Goal: Information Seeking & Learning: Find specific fact

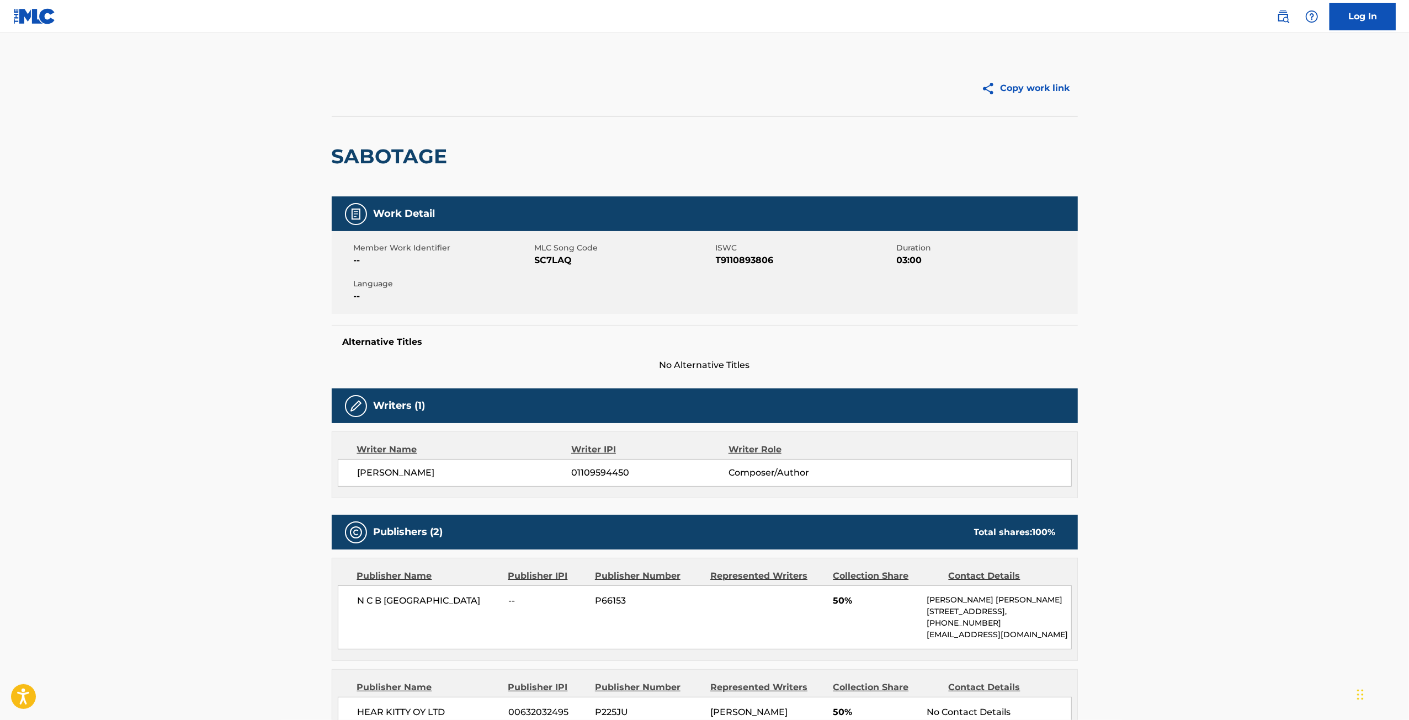
click at [47, 20] on img at bounding box center [34, 16] width 43 height 16
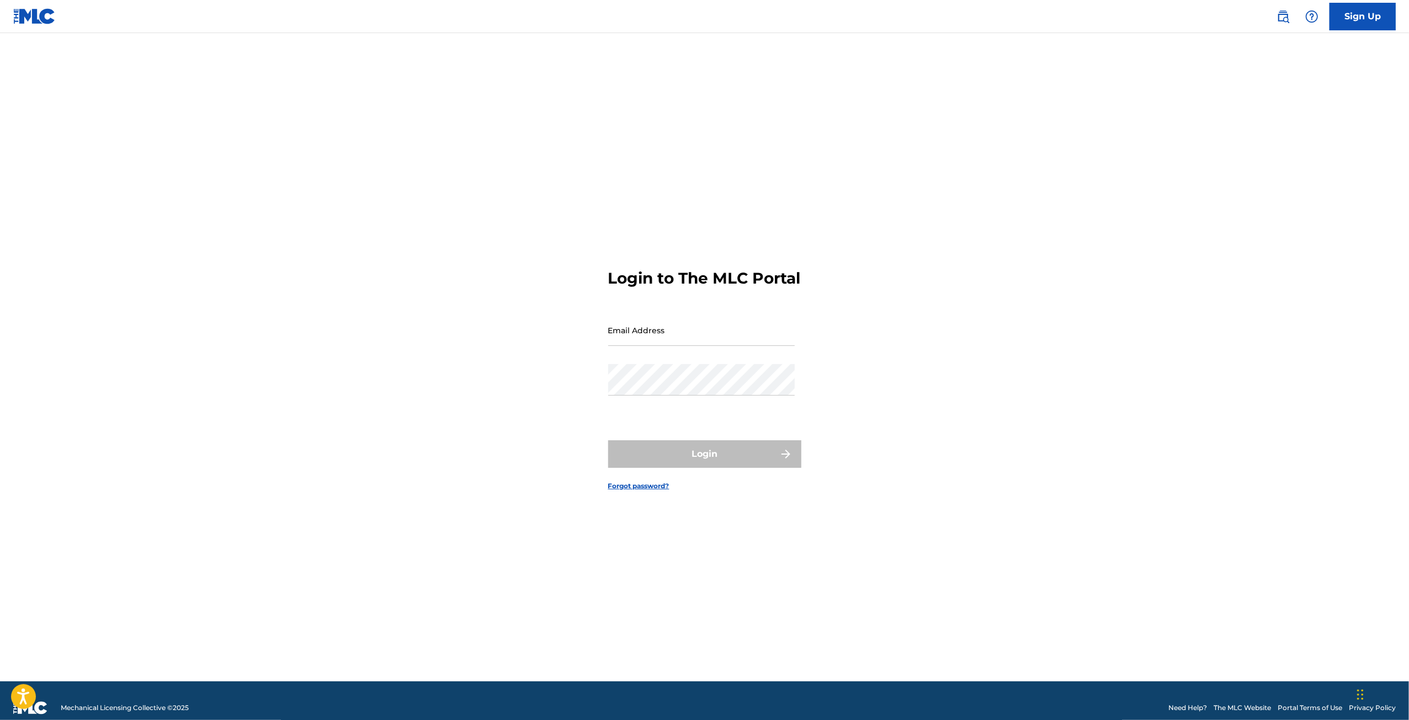
click at [1283, 20] on img at bounding box center [1283, 16] width 13 height 13
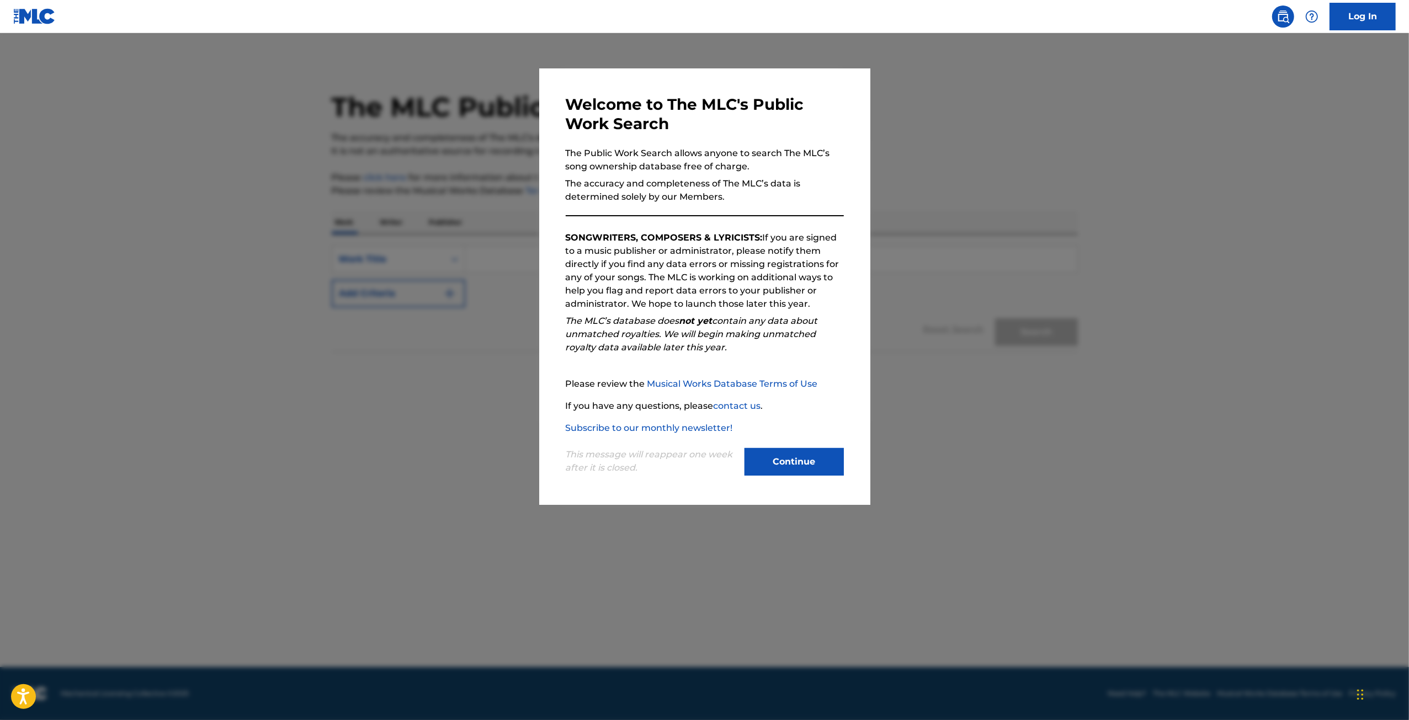
click at [795, 464] on button "Continue" at bounding box center [794, 462] width 99 height 28
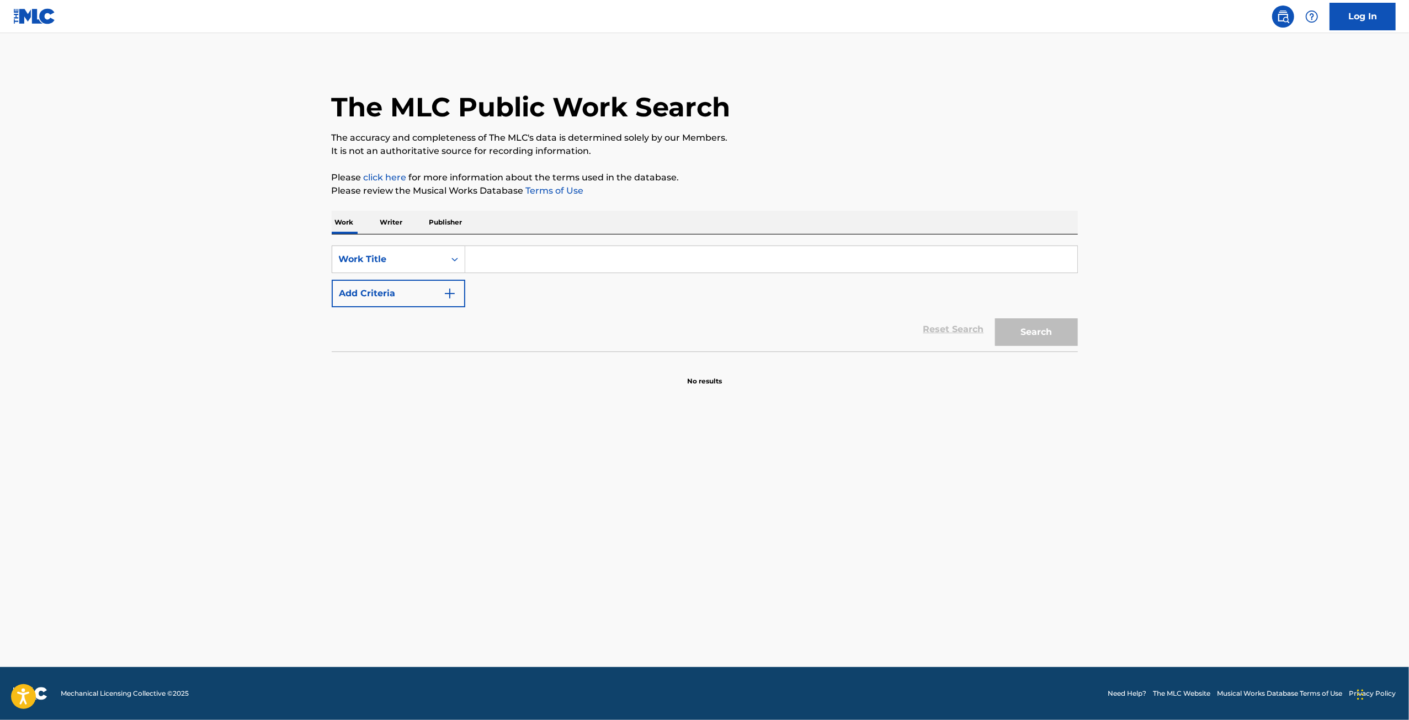
click at [527, 262] on input "Search Form" at bounding box center [771, 259] width 612 height 27
click at [441, 265] on div "Work Title" at bounding box center [388, 259] width 113 height 21
click at [431, 341] on div "Publisher Name" at bounding box center [398, 342] width 133 height 28
click at [506, 264] on input "Search Form" at bounding box center [771, 259] width 612 height 27
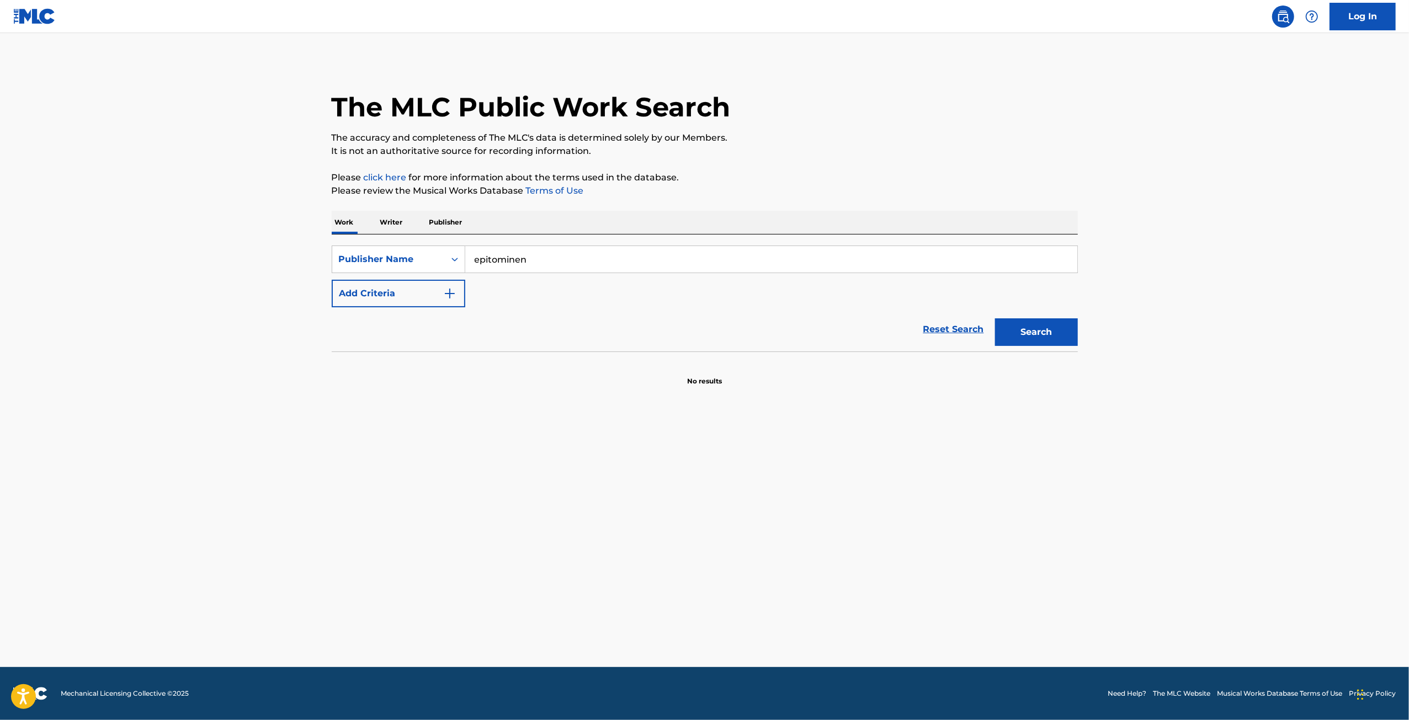
type input "epitominen"
click at [995, 319] on button "Search" at bounding box center [1036, 333] width 83 height 28
click at [437, 265] on div "Publisher Name" at bounding box center [388, 259] width 99 height 13
click at [408, 288] on div "Work Title" at bounding box center [398, 287] width 133 height 28
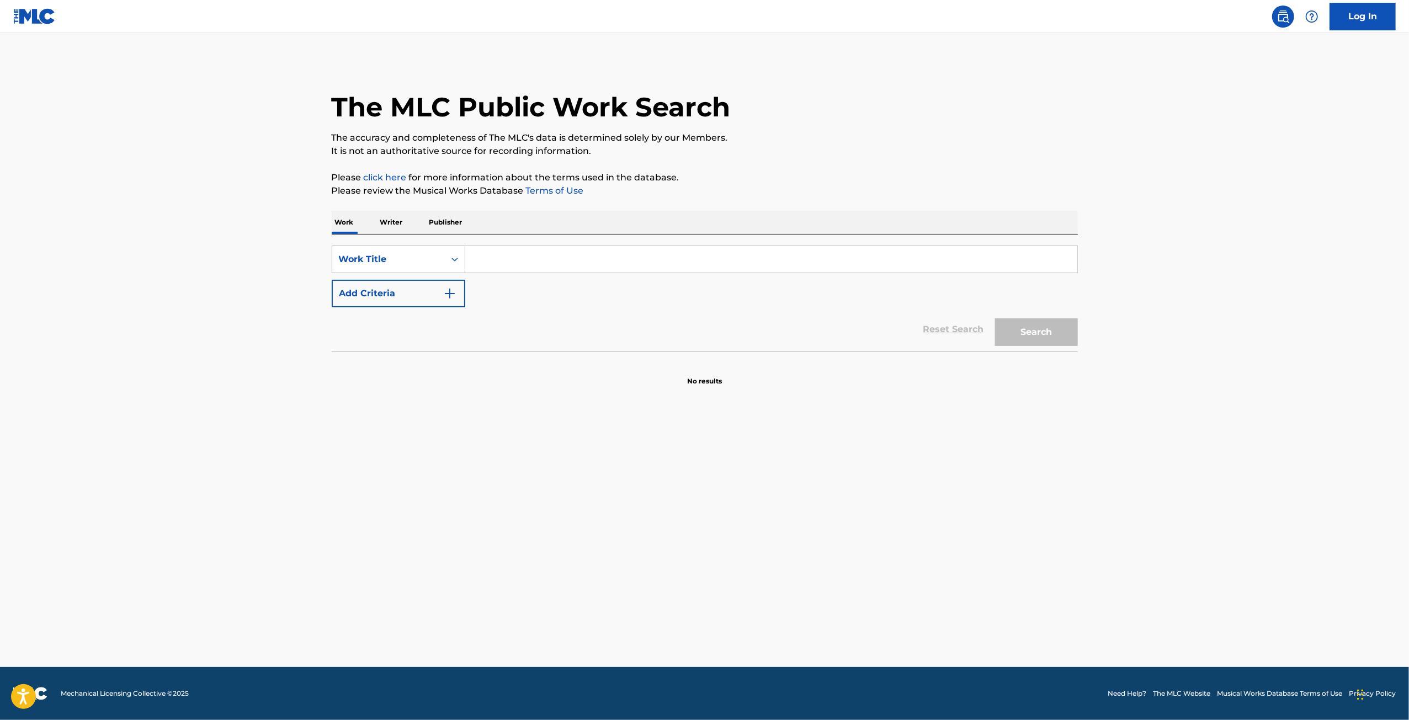
click at [523, 257] on input "Search Form" at bounding box center [771, 259] width 612 height 27
type input "harmaa valtaa maailmaa"
click at [995, 319] on button "Search" at bounding box center [1036, 333] width 83 height 28
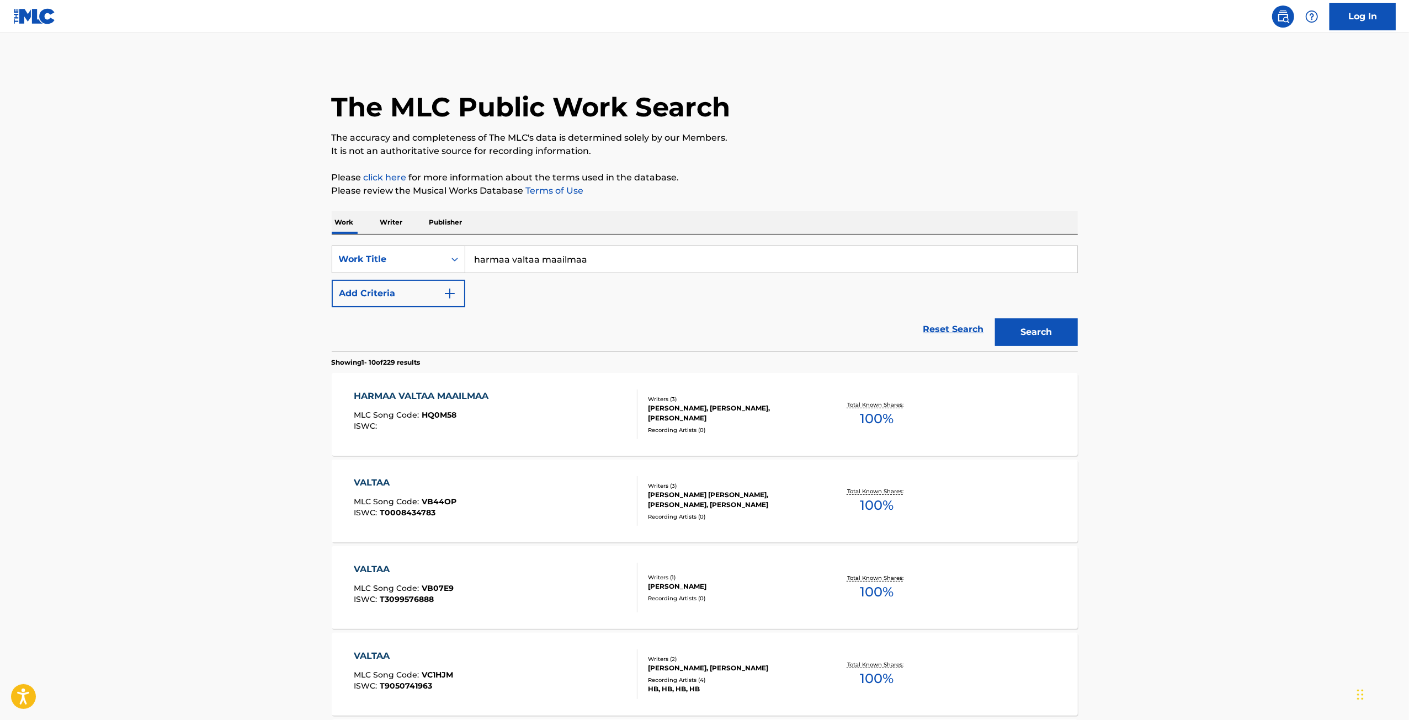
click at [468, 396] on div "HARMAA VALTAA MAAILMAA" at bounding box center [424, 396] width 140 height 13
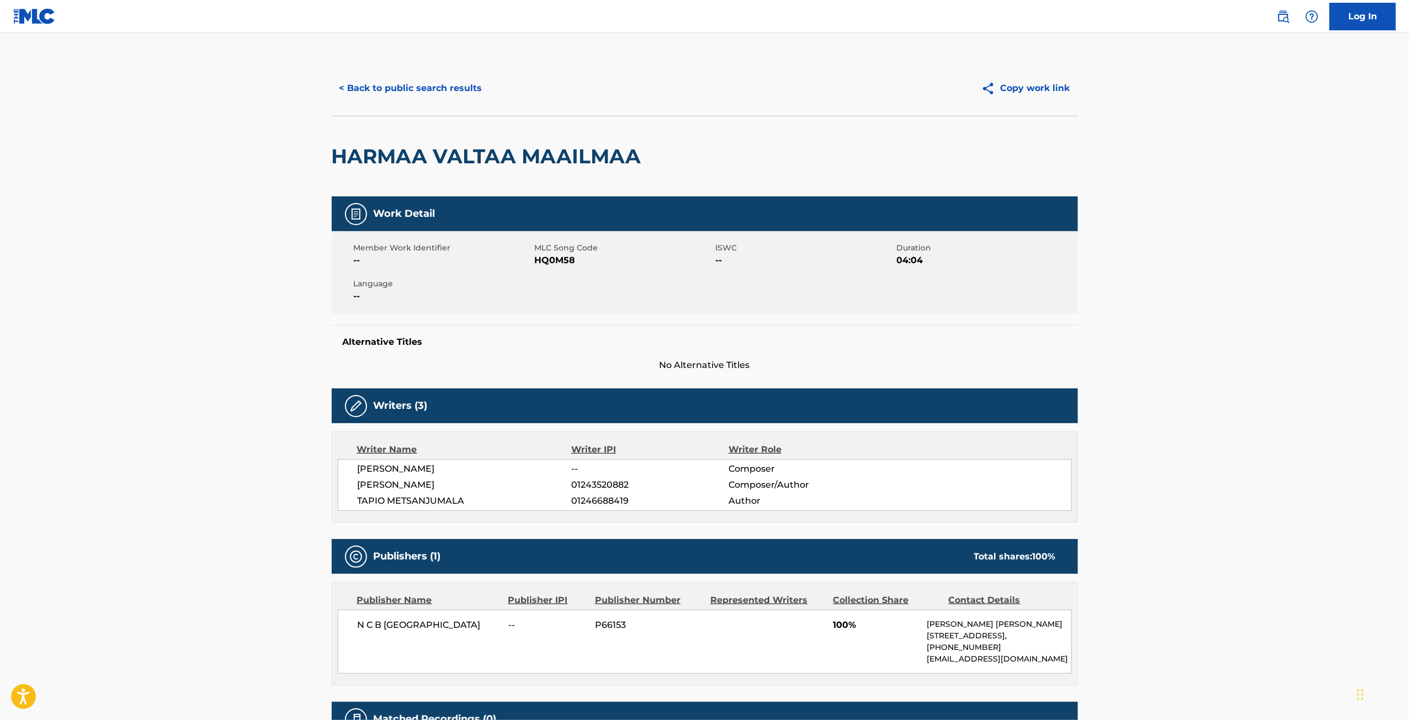
scroll to position [119, 0]
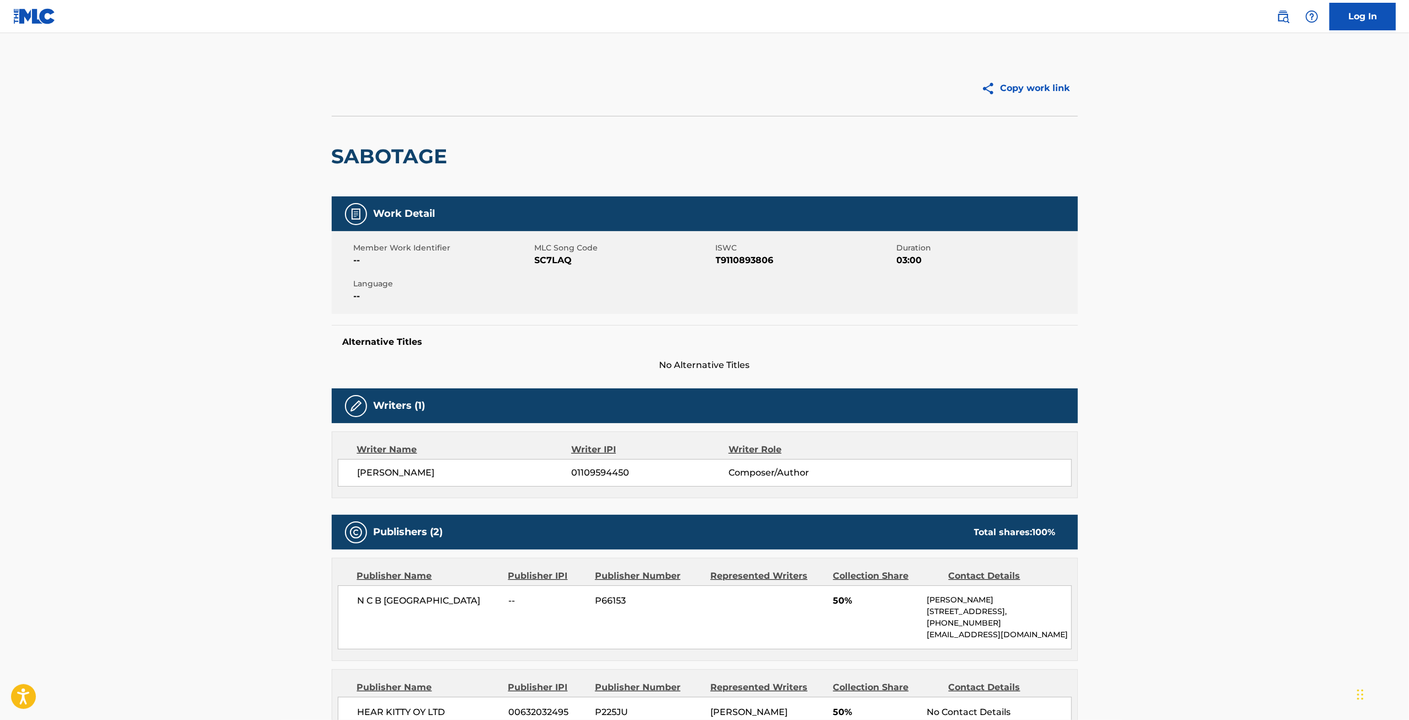
click at [1291, 15] on link at bounding box center [1284, 17] width 22 height 22
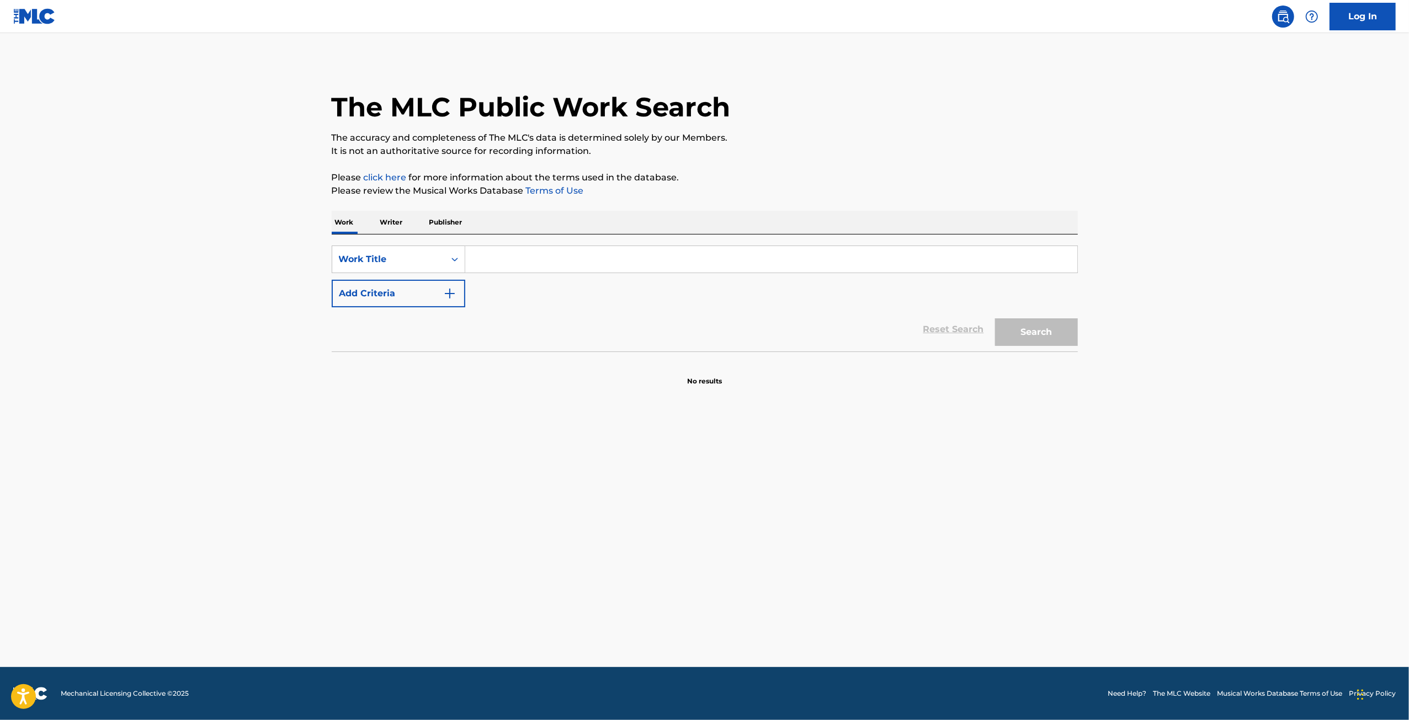
click at [636, 263] on input "Search Form" at bounding box center [771, 259] width 612 height 27
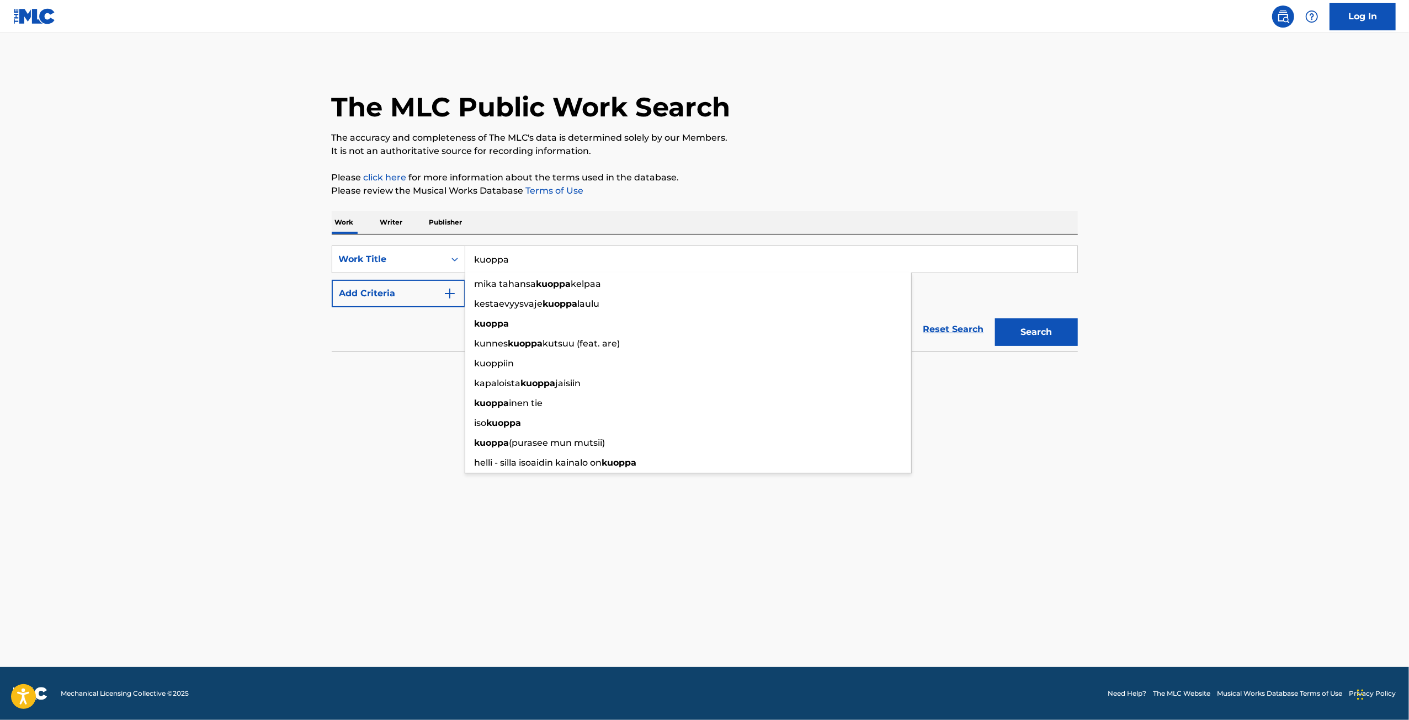
type input "kuoppa"
click at [995, 319] on button "Search" at bounding box center [1036, 333] width 83 height 28
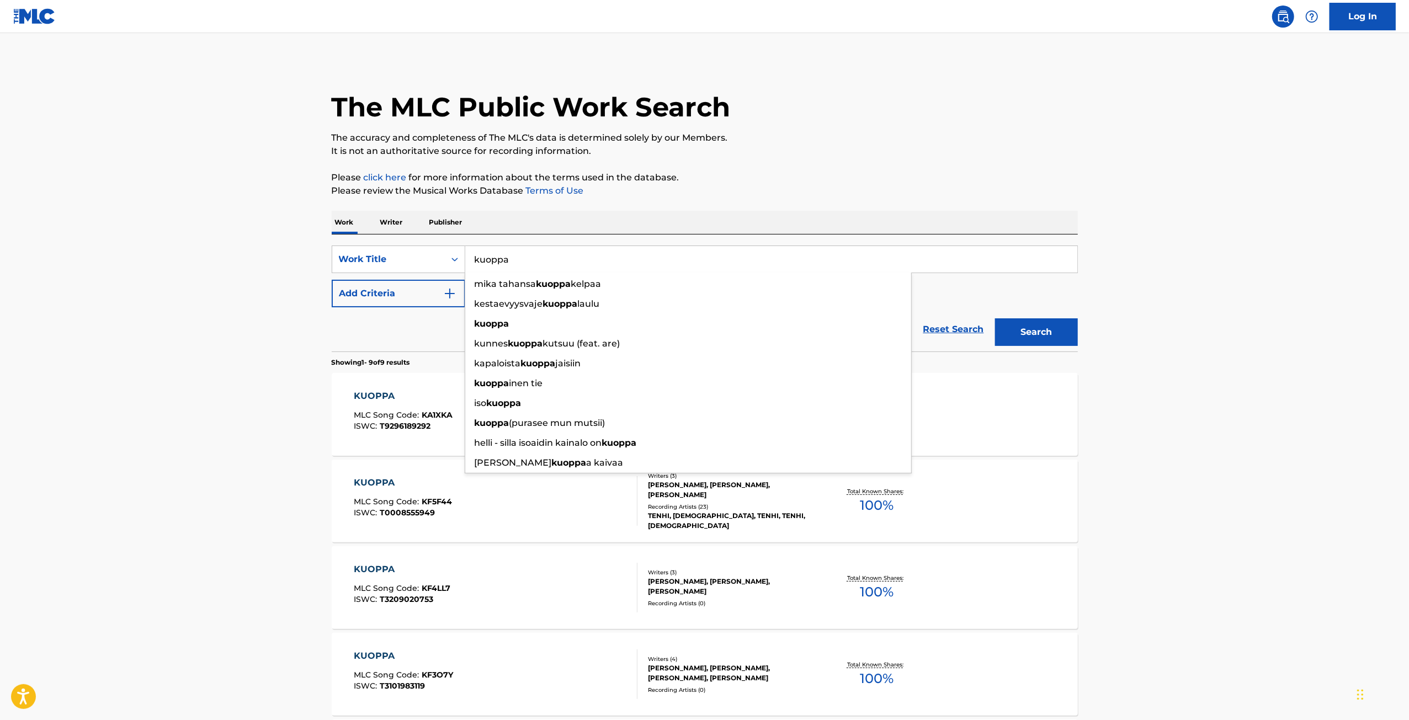
click at [149, 417] on main "The MLC Public Work Search The accuracy and completeness of The MLC's data is d…" at bounding box center [704, 620] width 1409 height 1174
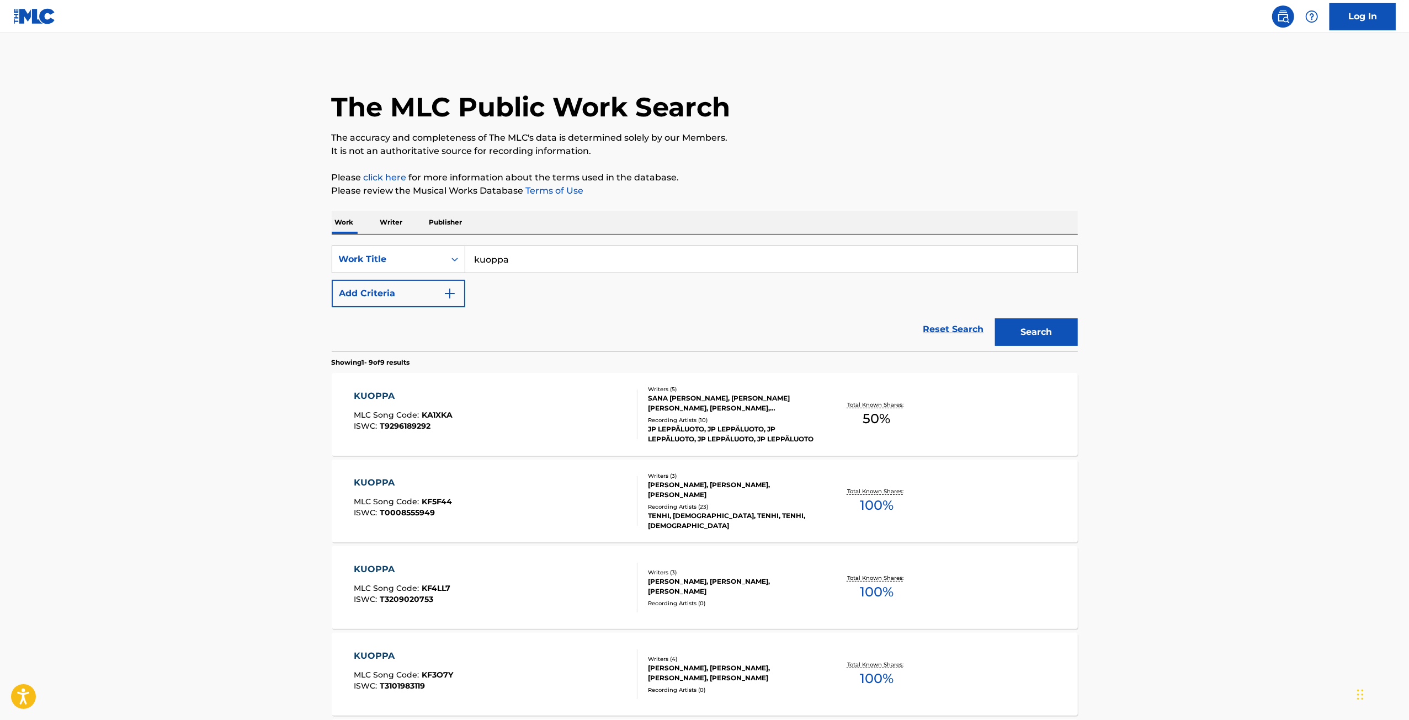
click at [394, 225] on p "Writer" at bounding box center [391, 222] width 29 height 23
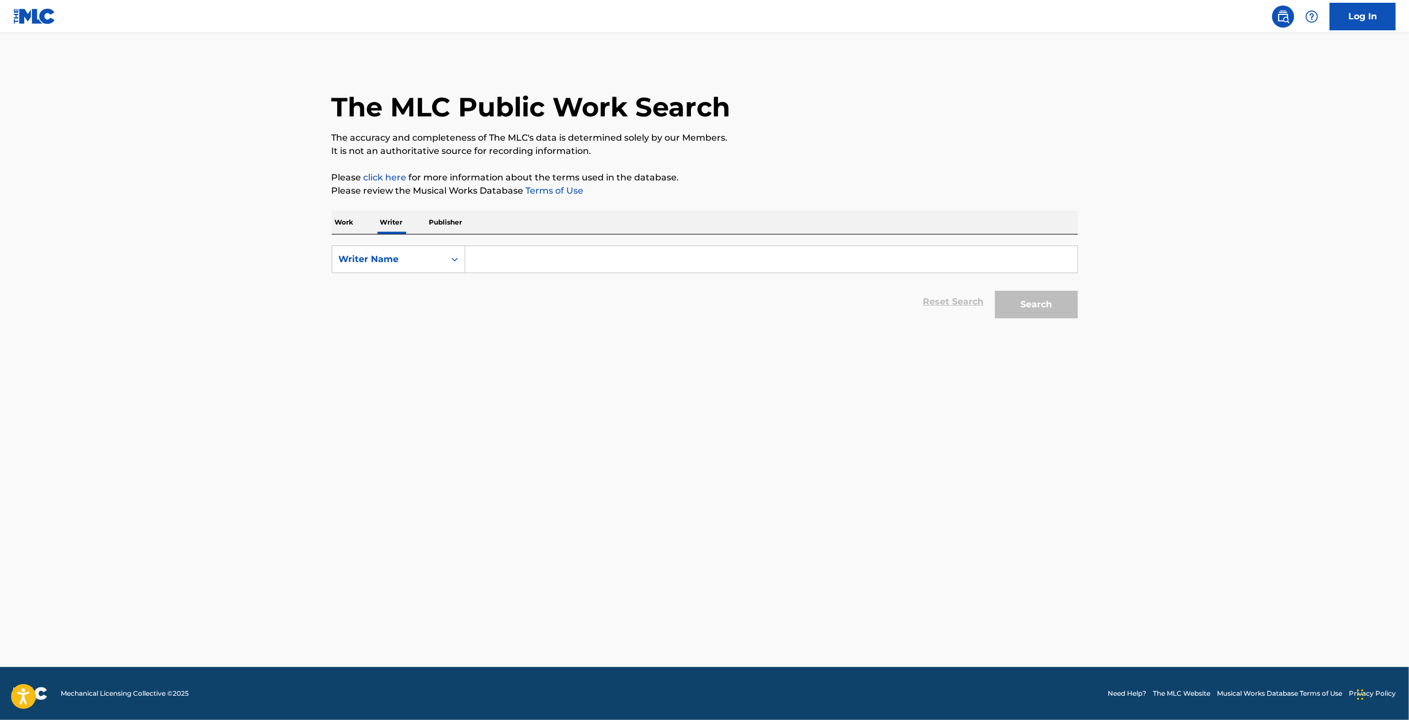
click at [358, 225] on div "Work Writer Publisher" at bounding box center [705, 222] width 746 height 23
click at [349, 225] on p "Work" at bounding box center [344, 222] width 25 height 23
click at [480, 251] on input "Search Form" at bounding box center [771, 259] width 612 height 27
click at [439, 263] on div "Work Title" at bounding box center [388, 259] width 113 height 21
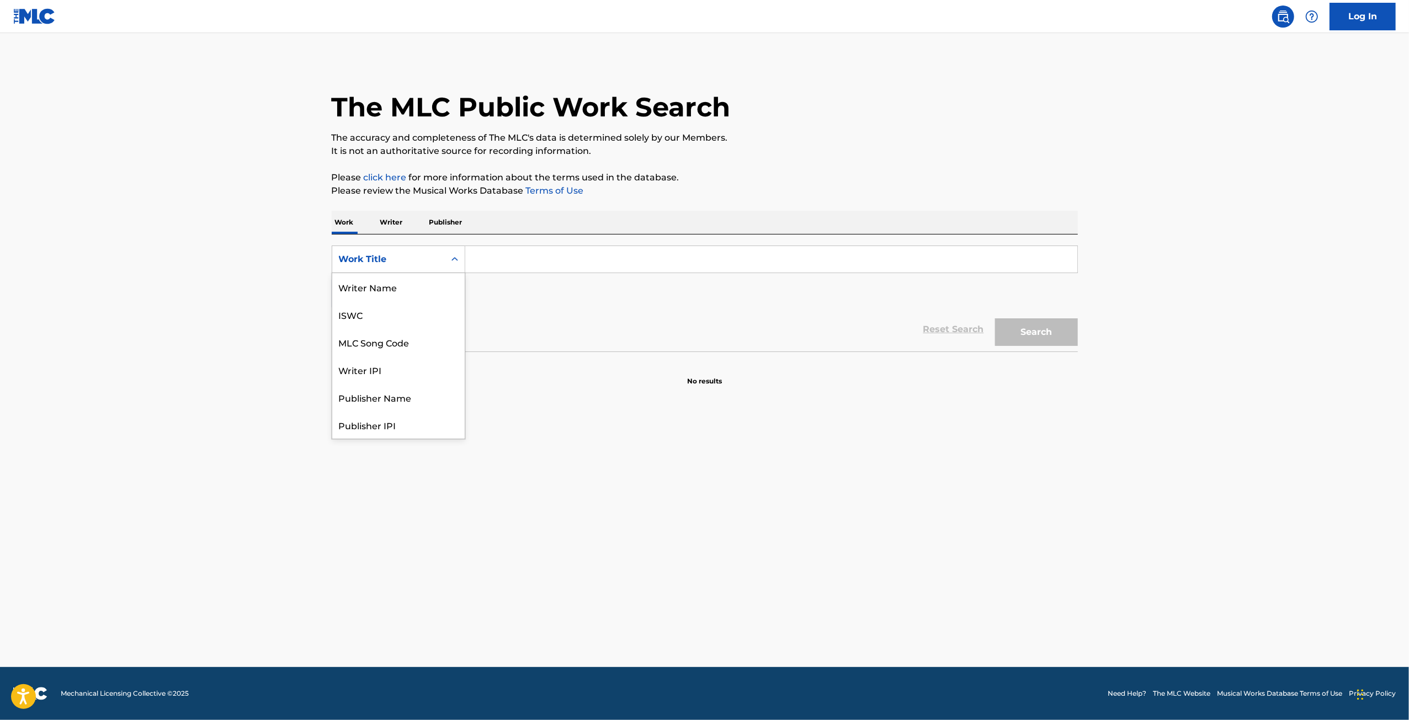
scroll to position [55, 0]
click at [519, 255] on input "Search Form" at bounding box center [771, 259] width 612 height 27
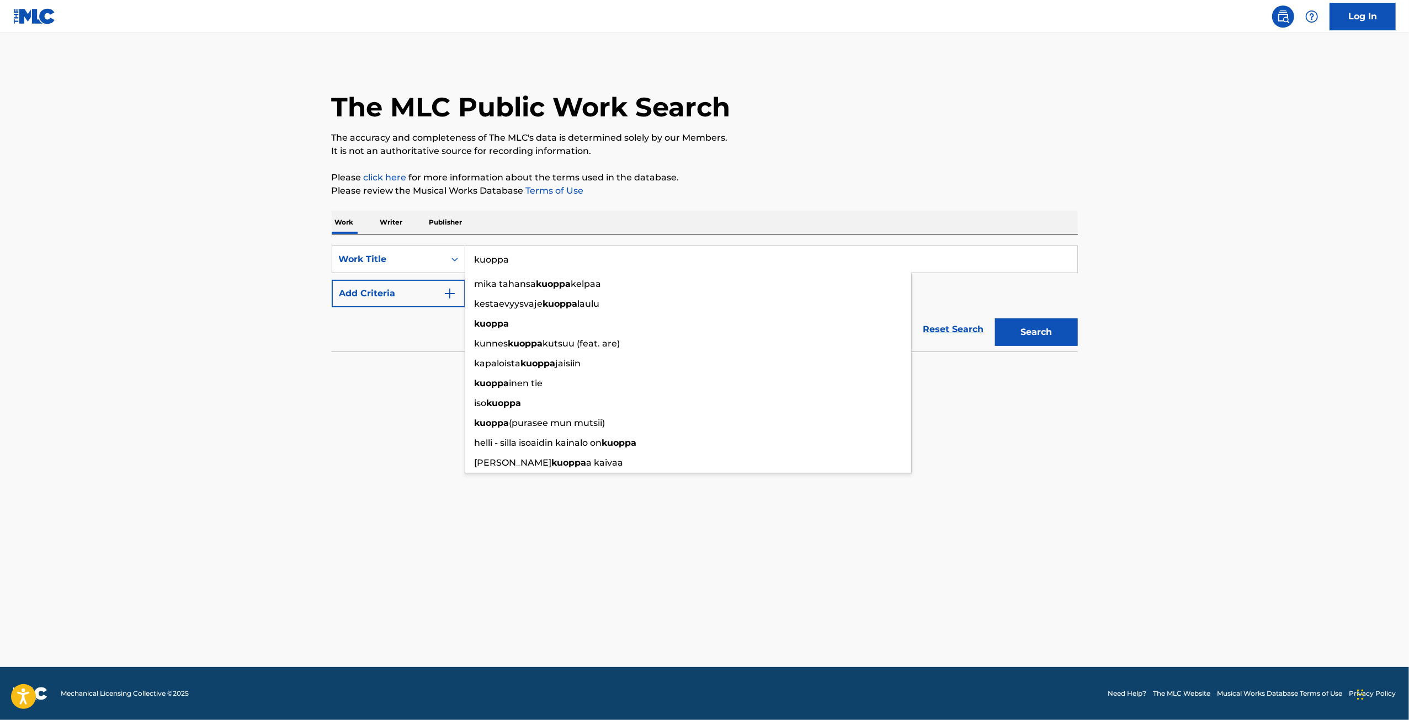
type input "kuoppa"
click at [995, 319] on button "Search" at bounding box center [1036, 333] width 83 height 28
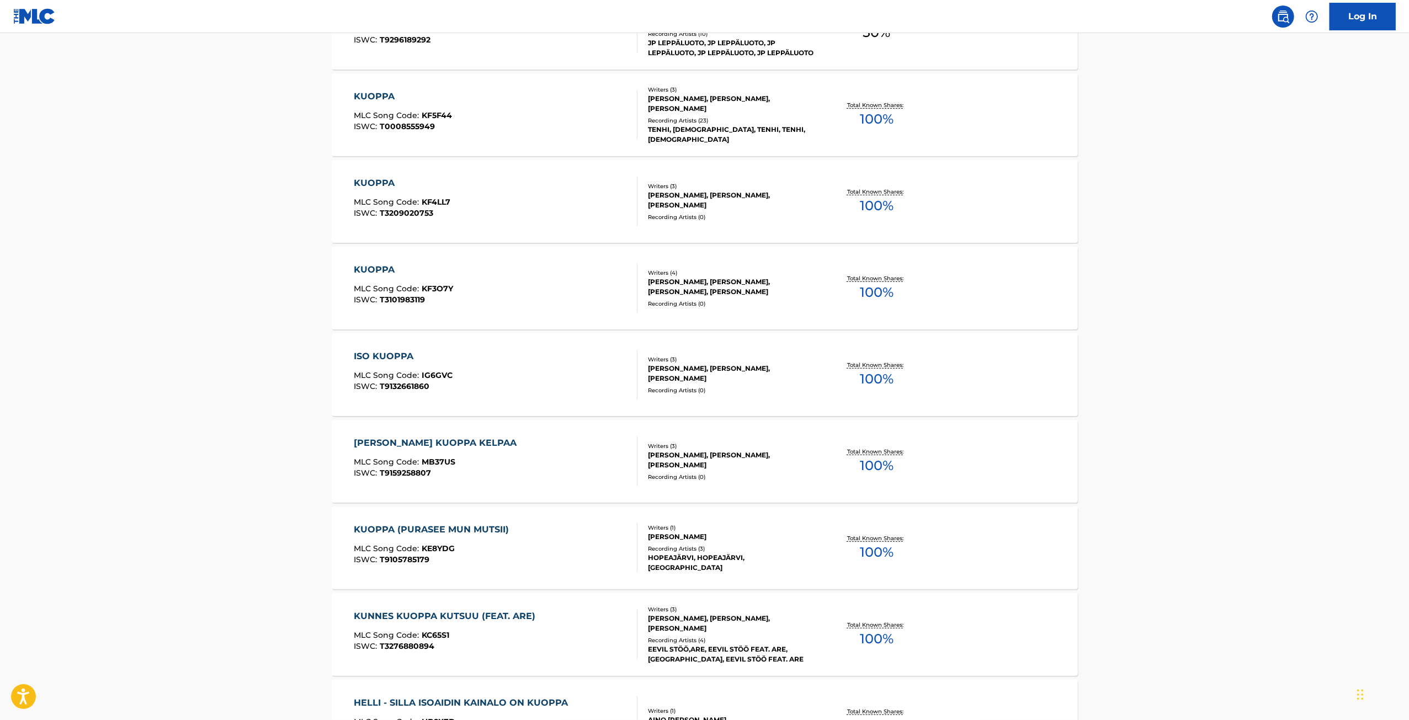
scroll to position [539, 0]
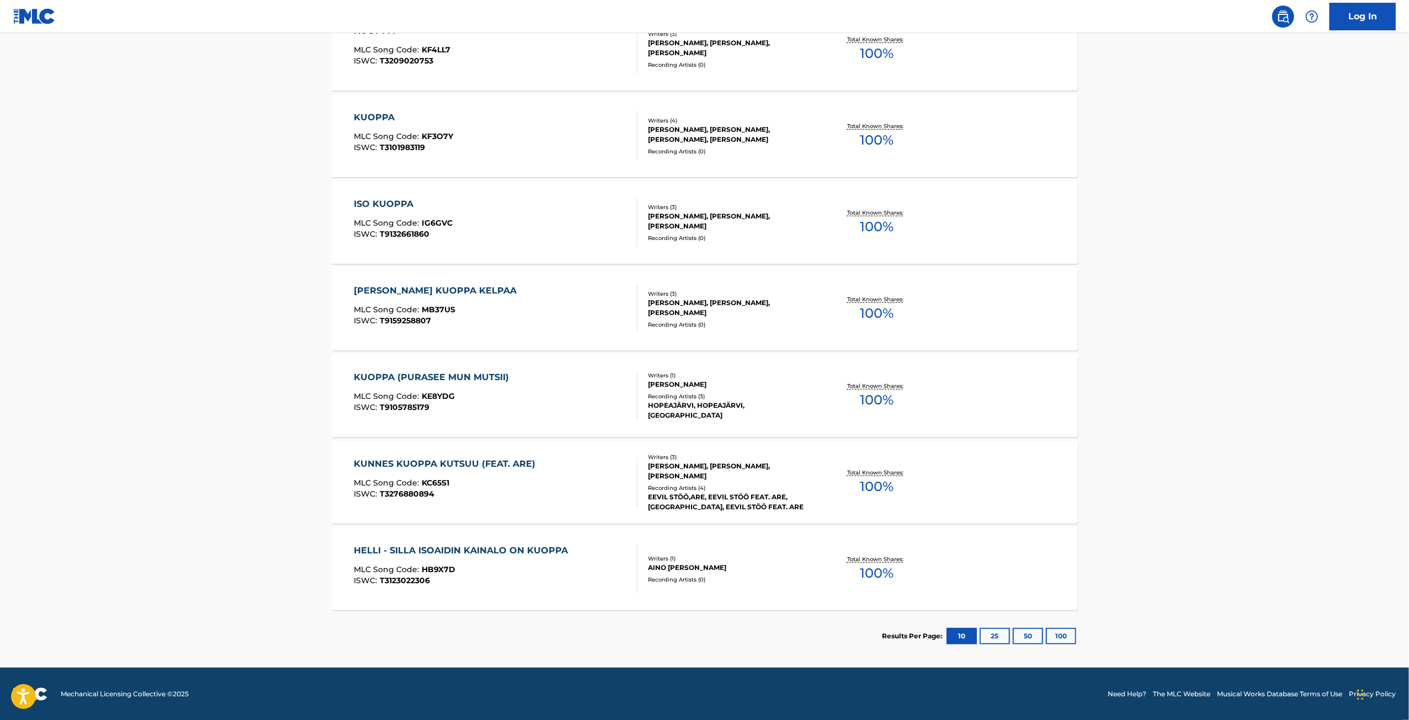
click at [1003, 642] on button "25" at bounding box center [995, 636] width 30 height 17
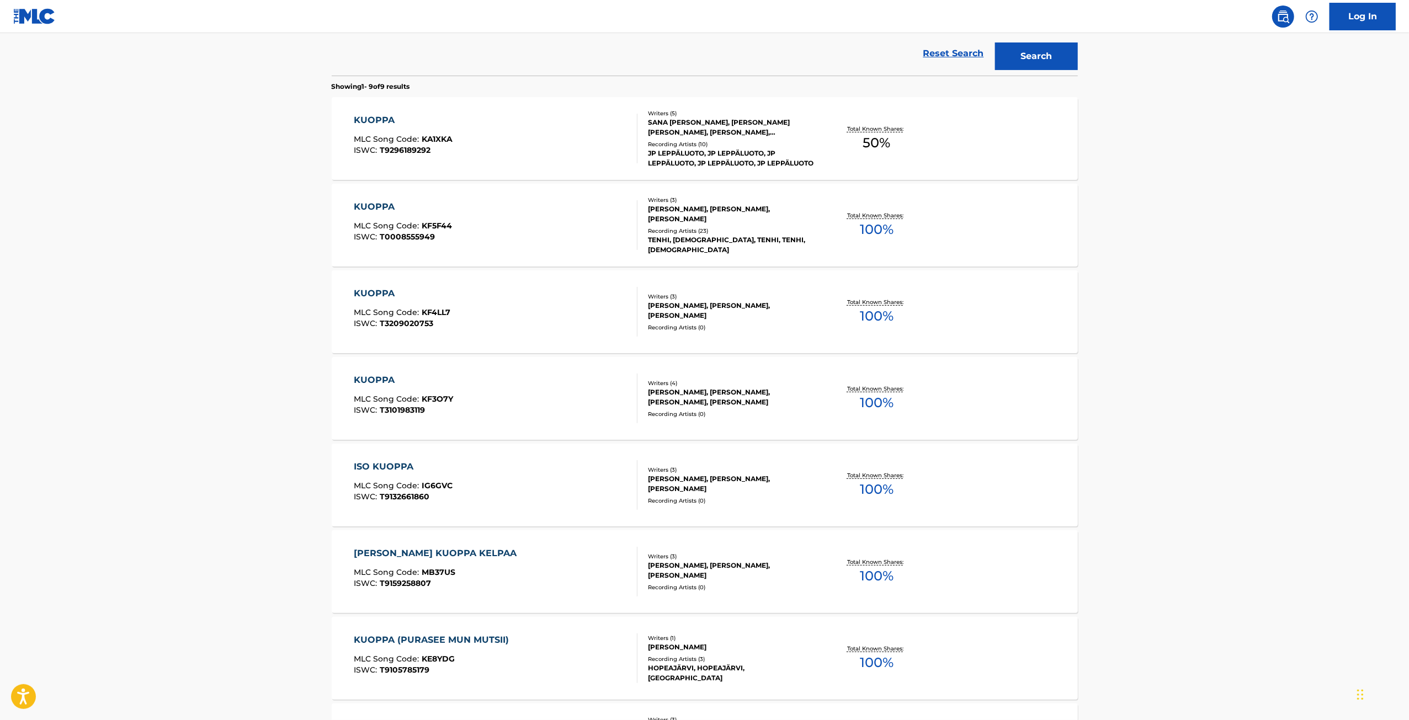
scroll to position [497, 0]
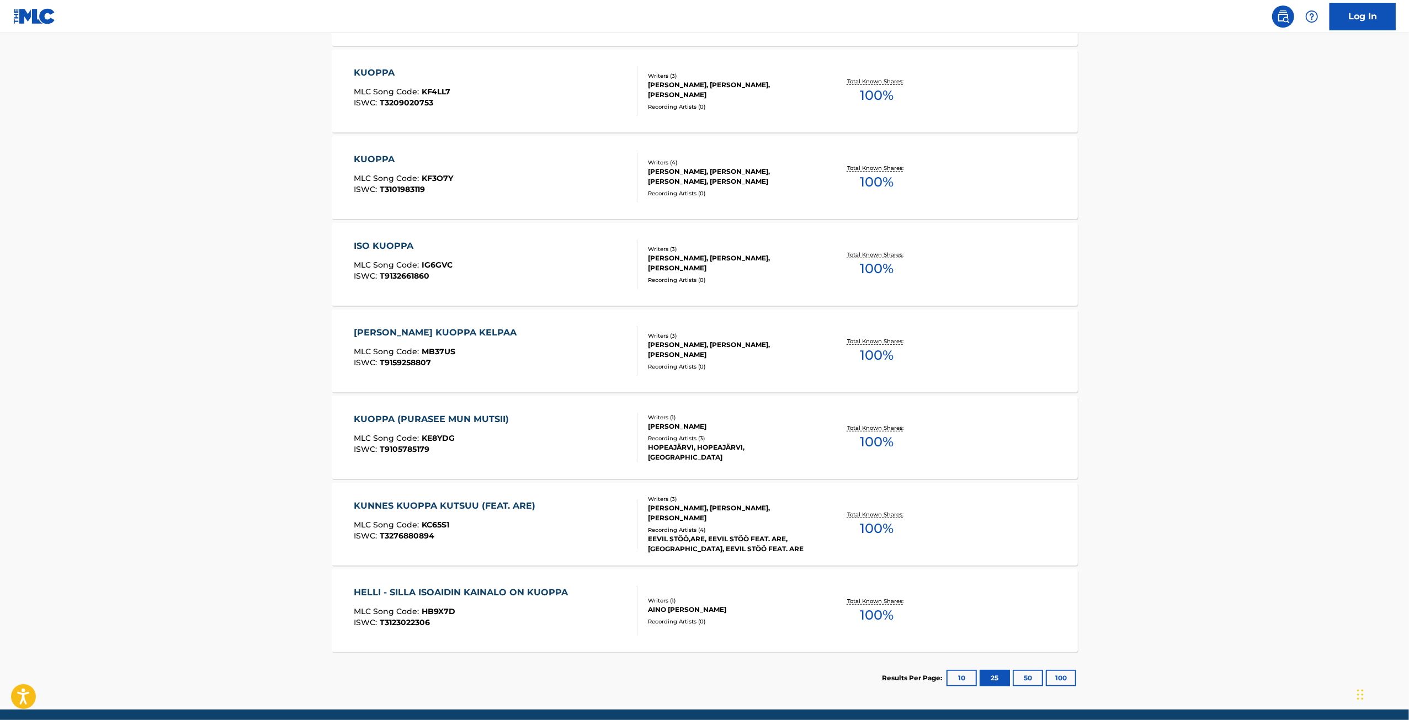
click at [1031, 682] on button "50" at bounding box center [1028, 678] width 30 height 17
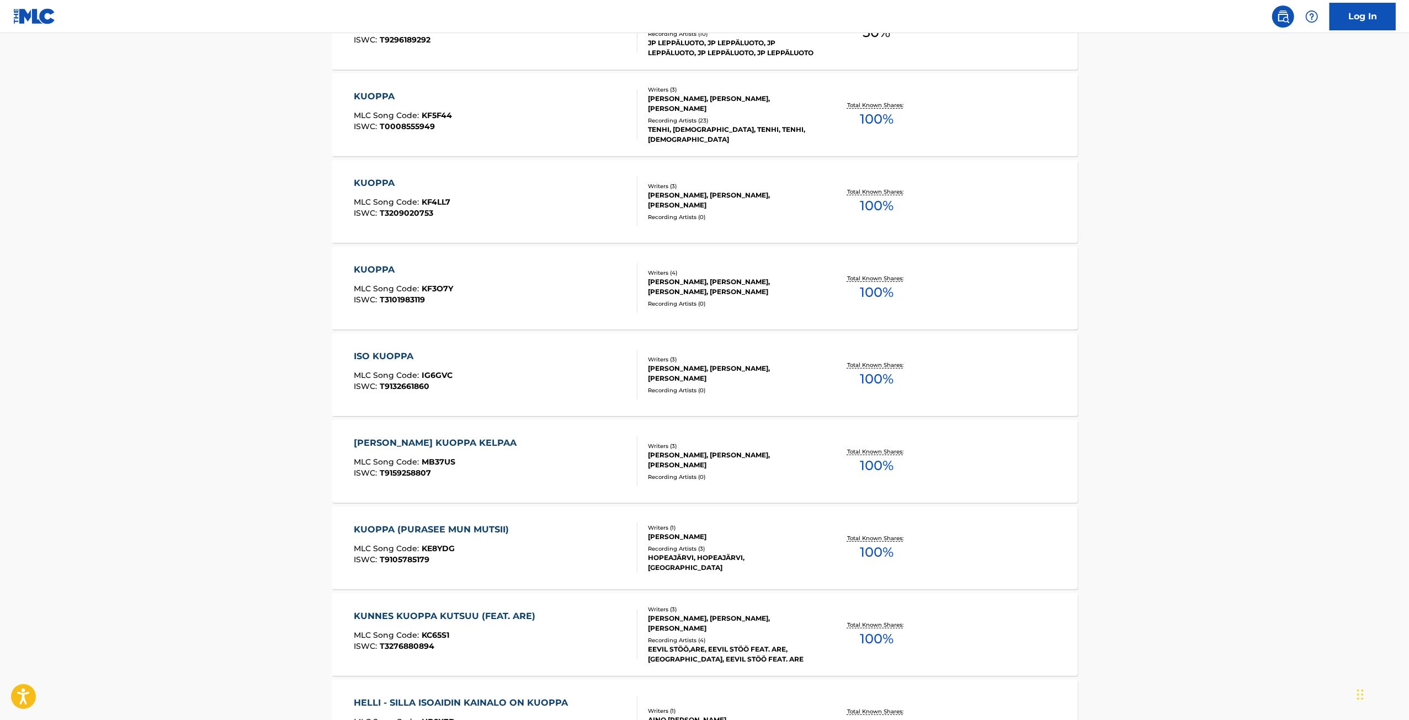
scroll to position [539, 0]
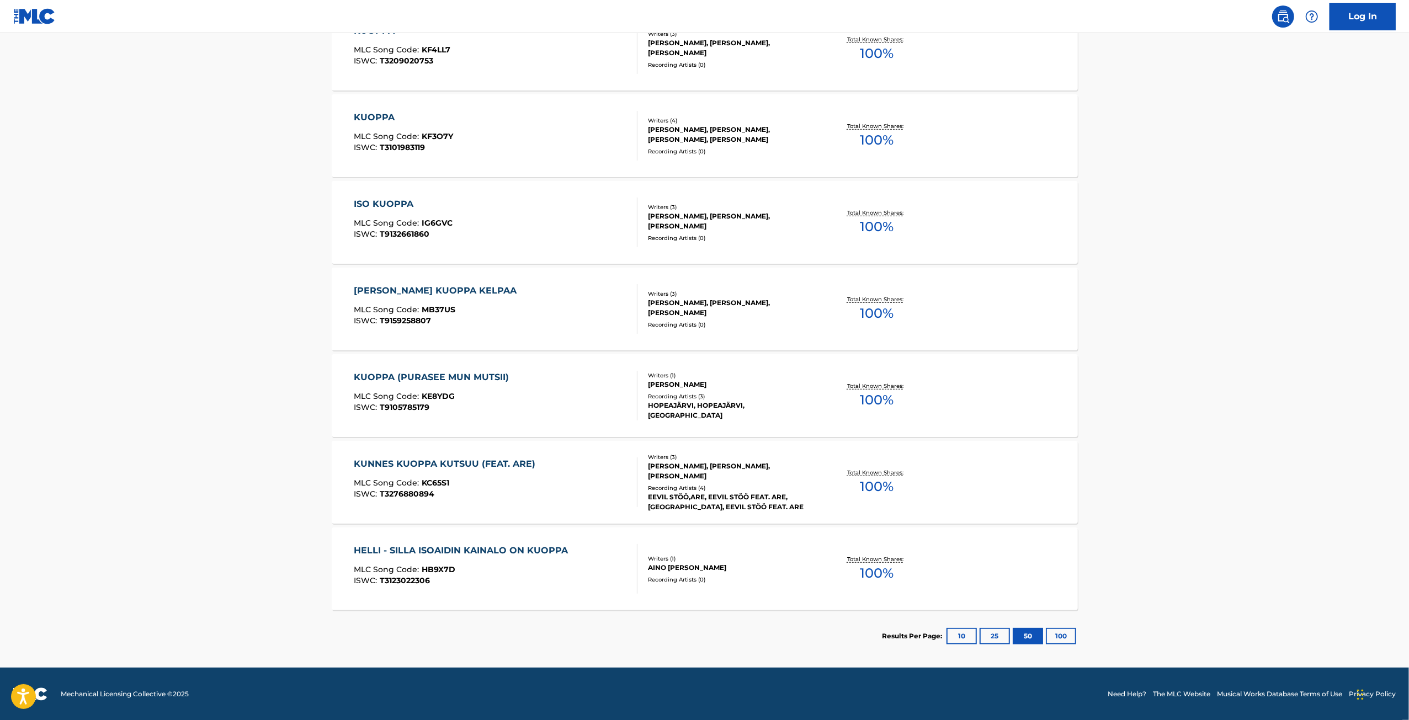
click at [1068, 631] on button "100" at bounding box center [1061, 636] width 30 height 17
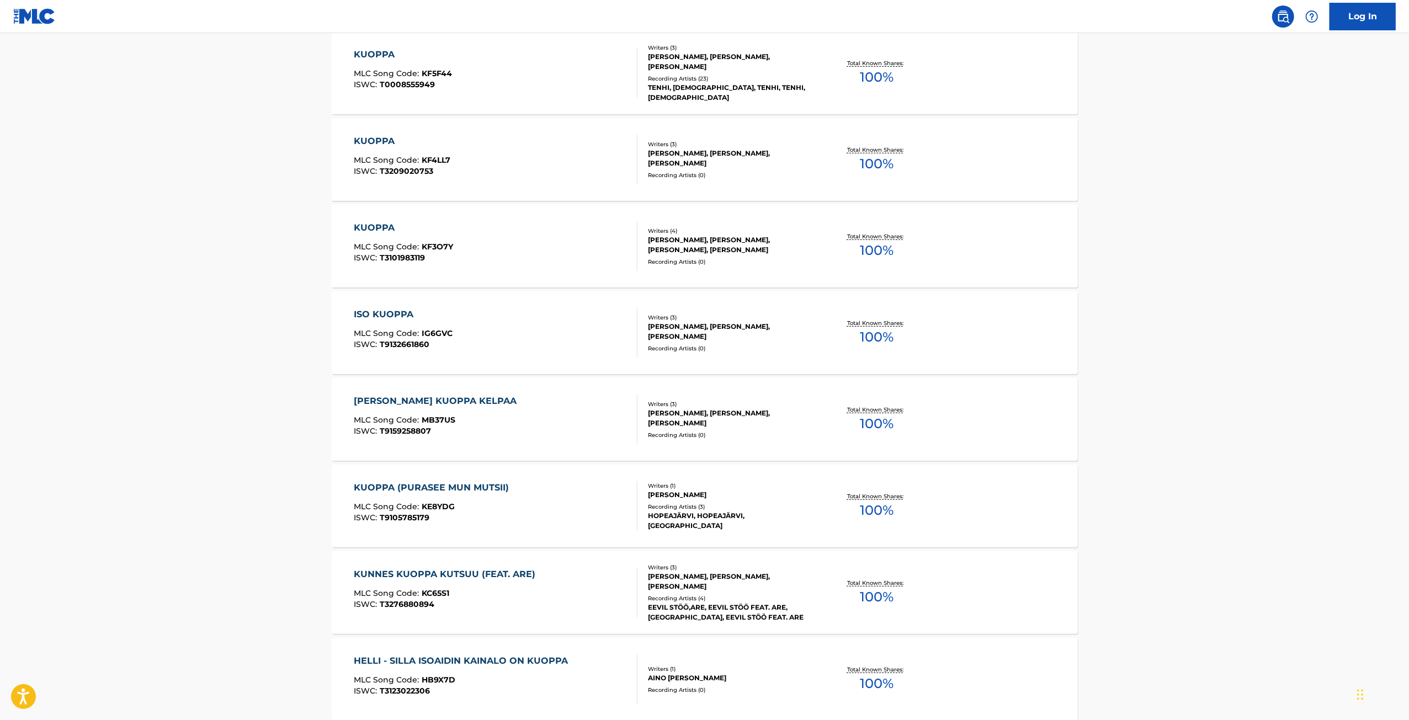
scroll to position [263, 0]
